Goal: Information Seeking & Learning: Learn about a topic

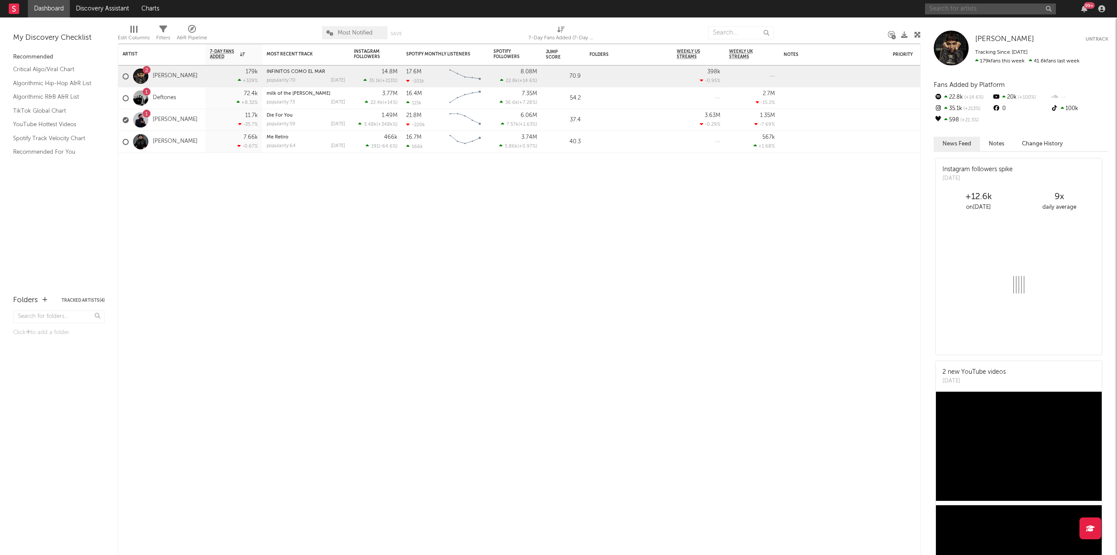
click at [945, 7] on input "text" at bounding box center [990, 8] width 131 height 11
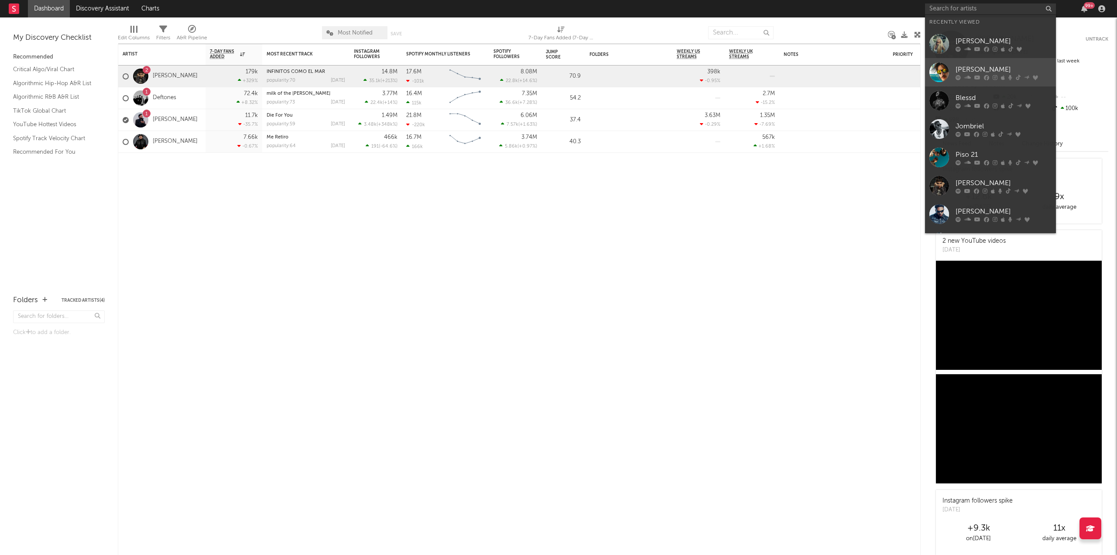
click at [962, 75] on div at bounding box center [1004, 77] width 96 height 5
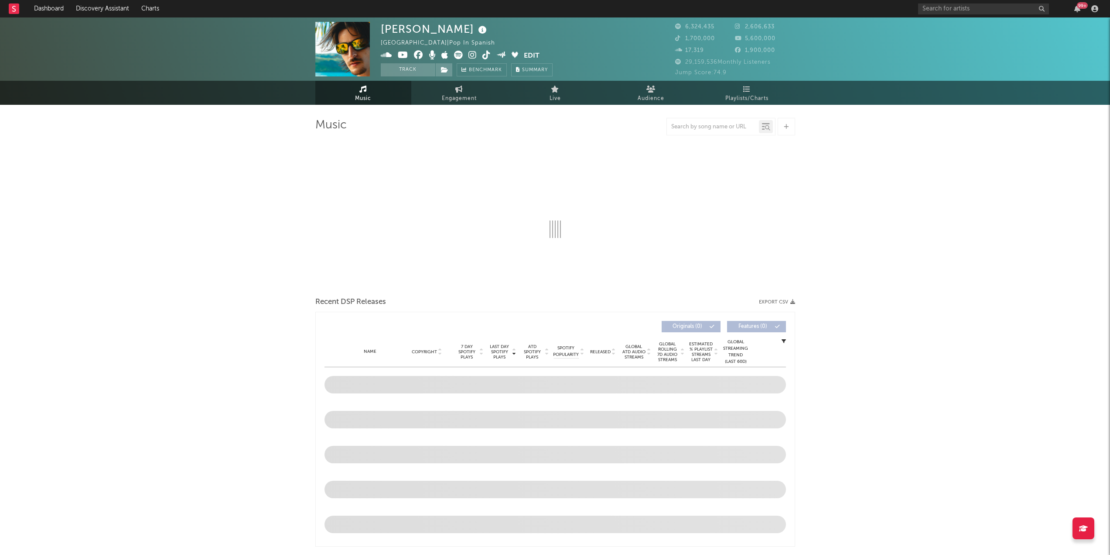
select select "6m"
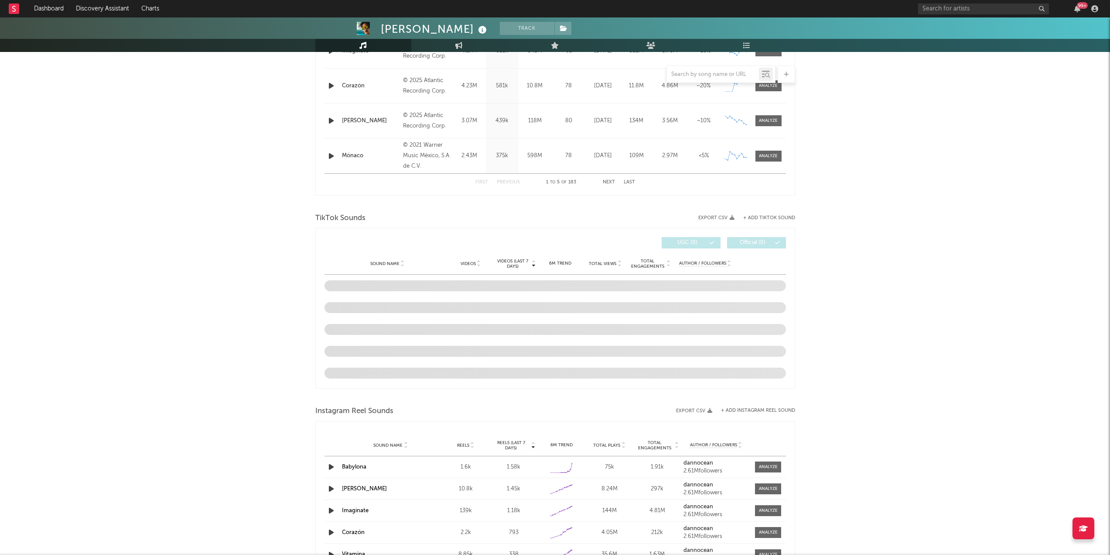
scroll to position [436, 0]
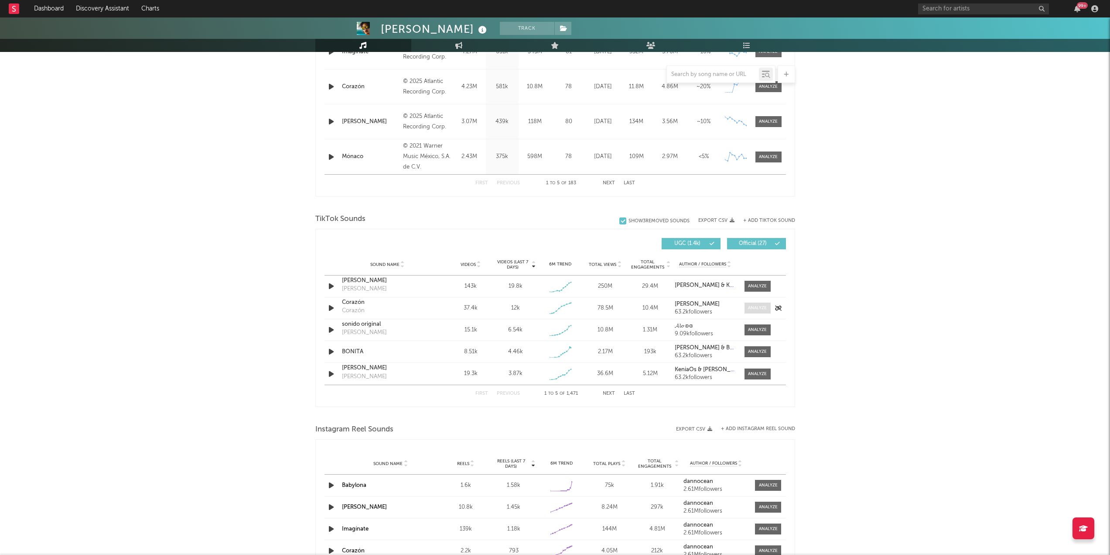
click at [757, 306] on div at bounding box center [757, 308] width 19 height 7
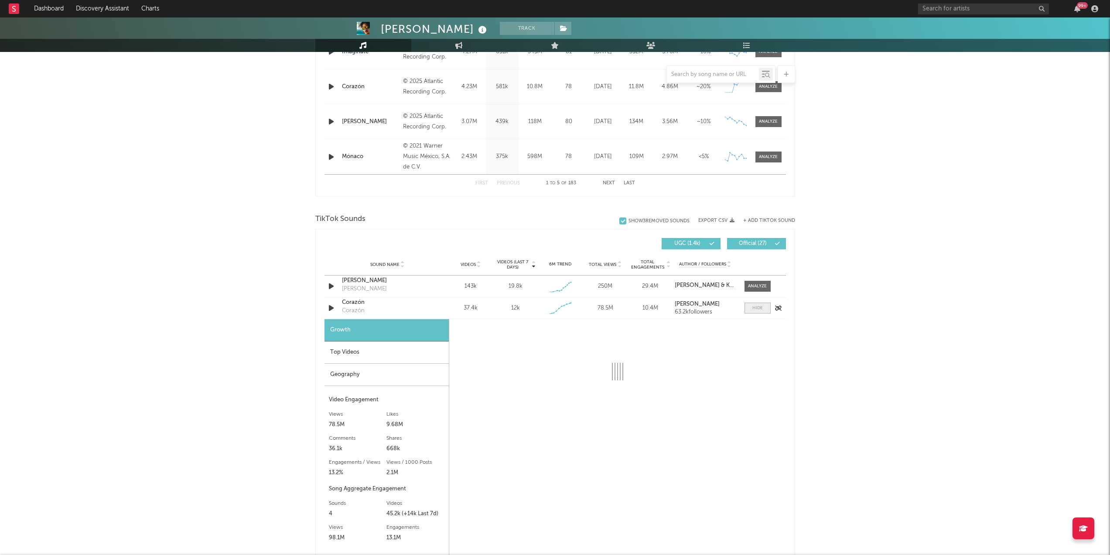
select select "1w"
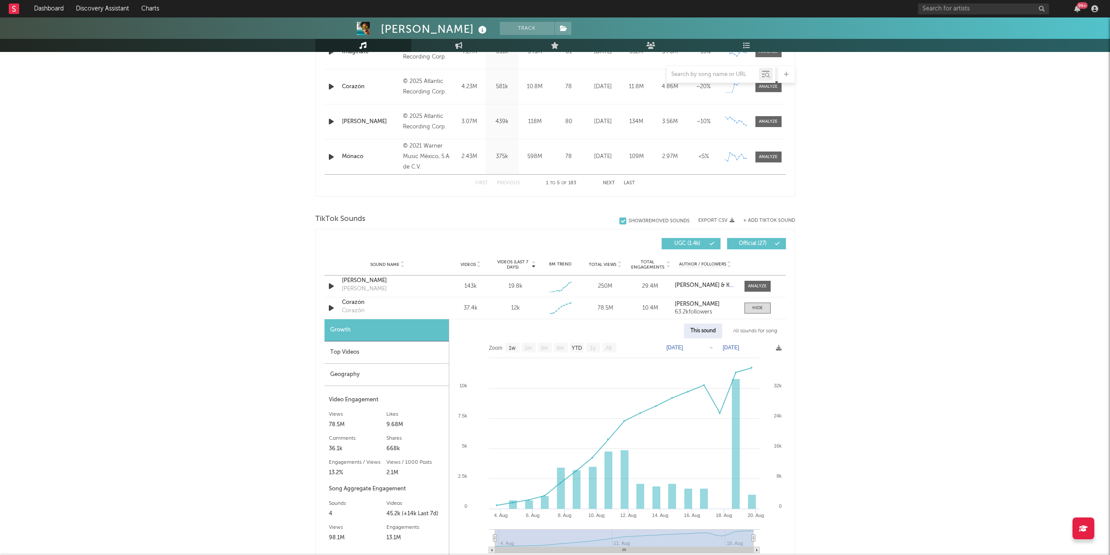
click at [392, 352] on div "Top Videos" at bounding box center [387, 352] width 124 height 22
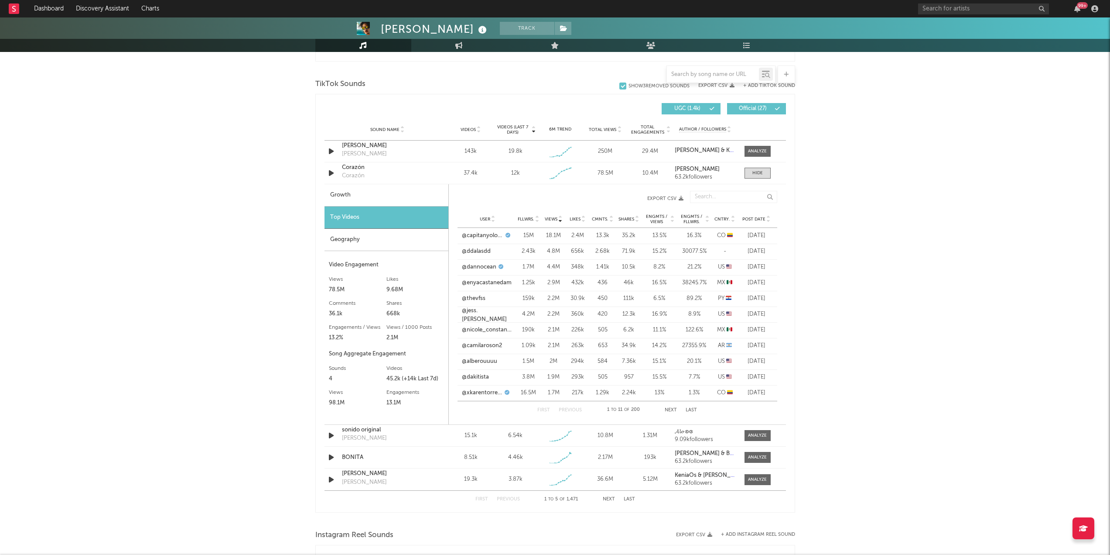
scroll to position [571, 0]
click at [491, 235] on link "@capitanyolotroll" at bounding box center [482, 235] width 41 height 9
click at [482, 251] on link "@ddalasdd" at bounding box center [476, 251] width 29 height 9
click at [473, 295] on link "@thevfss" at bounding box center [474, 298] width 24 height 9
click at [481, 316] on link "@jess.[PERSON_NAME]" at bounding box center [487, 314] width 51 height 17
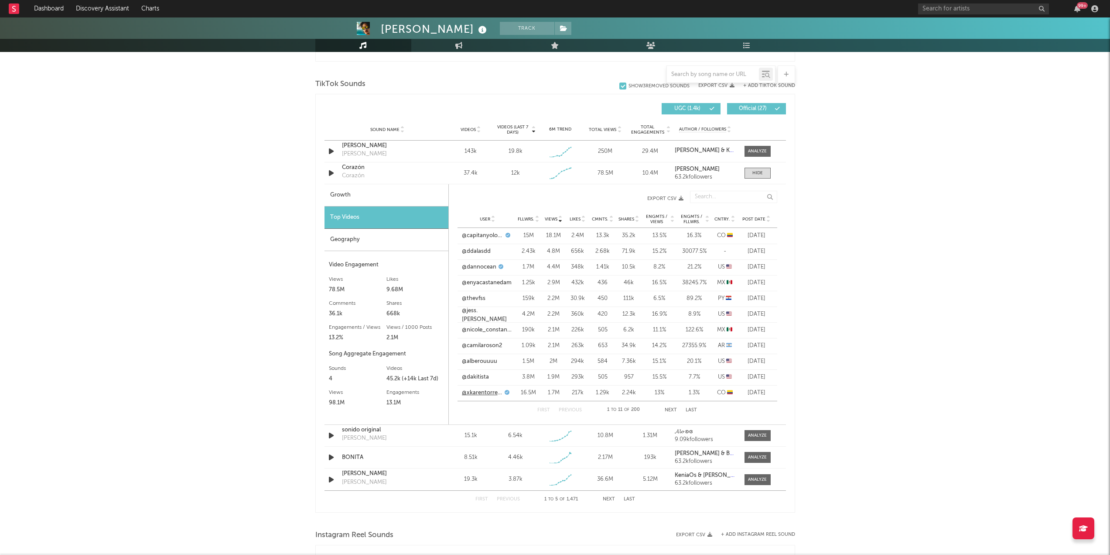
click at [478, 390] on link "@xkarentorresx" at bounding box center [482, 392] width 41 height 9
click at [480, 252] on link "@ddalasdd" at bounding box center [476, 251] width 29 height 9
click at [487, 234] on link "@capitanyolotroll" at bounding box center [482, 235] width 41 height 9
